Goal: Entertainment & Leisure: Consume media (video, audio)

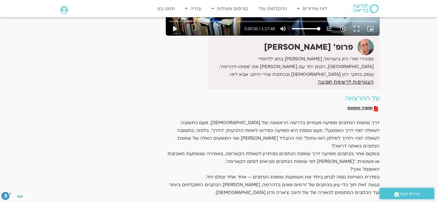
scroll to position [144, 0]
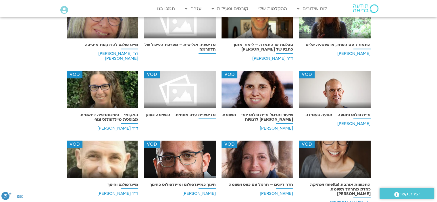
scroll to position [5457, 0]
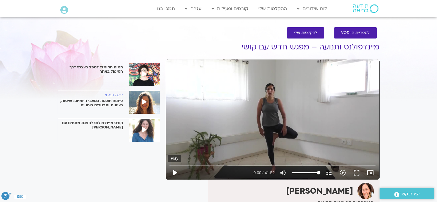
click at [175, 173] on button "play_arrow" at bounding box center [175, 173] width 14 height 14
type input "2.70757"
type input "11.6477272727273"
type input "2.842998"
type input "11.6477272727273"
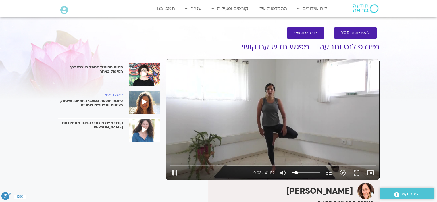
click at [296, 173] on input "Volume" at bounding box center [306, 172] width 29 height 3
type input "4.310444"
type input "19.8295454545455"
type input "4.440445"
type input "19.8295454545455"
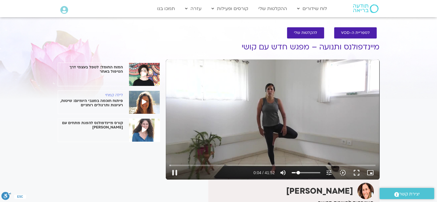
click at [298, 172] on input "Volume" at bounding box center [306, 172] width 29 height 3
click at [175, 164] on input "Seek" at bounding box center [272, 164] width 206 height 3
drag, startPoint x: 180, startPoint y: 166, endPoint x: 184, endPoint y: 165, distance: 4.2
click at [184, 165] on input "Seek" at bounding box center [272, 164] width 206 height 3
click at [202, 166] on input "Seek" at bounding box center [272, 164] width 206 height 3
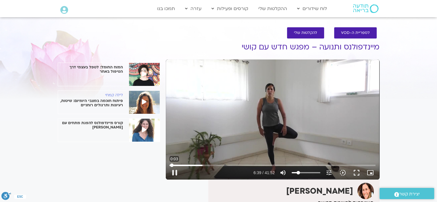
click at [171, 165] on input "Seek" at bounding box center [272, 164] width 206 height 3
drag, startPoint x: 171, startPoint y: 164, endPoint x: 128, endPoint y: 166, distance: 43.1
click at [169, 163] on input "Seek" at bounding box center [272, 164] width 206 height 3
click at [175, 172] on button "pause" at bounding box center [175, 173] width 14 height 14
type input "7.76894"
